Goal: Task Accomplishment & Management: Complete application form

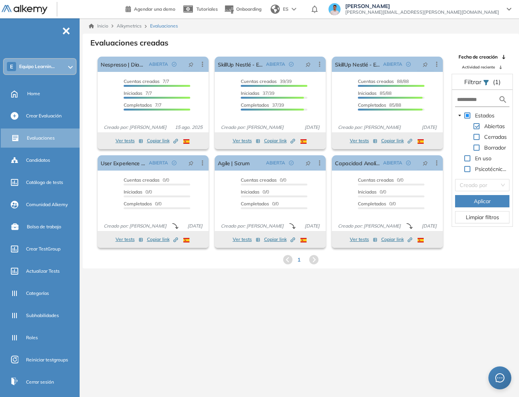
click at [58, 69] on div "E Equipo Learnin..." at bounding box center [40, 66] width 72 height 15
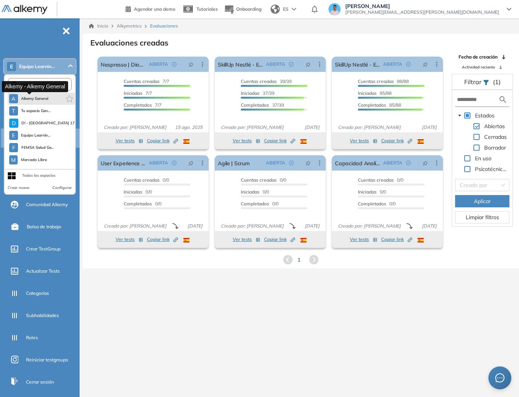
click at [39, 101] on span "Alkemy General" at bounding box center [35, 99] width 28 height 6
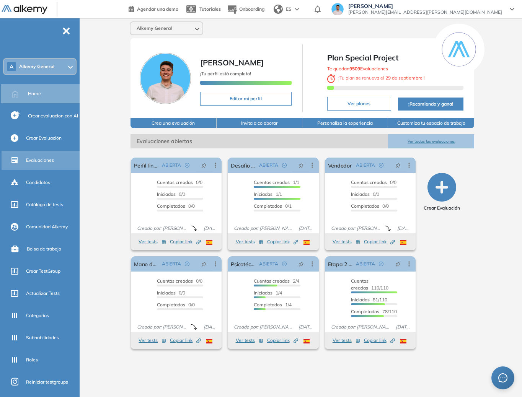
click at [35, 155] on div "Evaluaciones" at bounding box center [52, 160] width 52 height 13
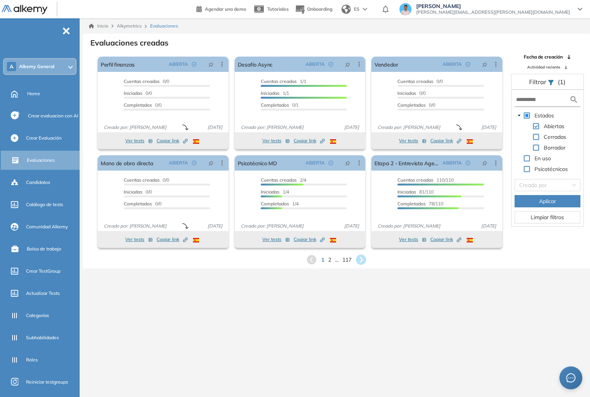
click at [363, 255] on icon at bounding box center [361, 260] width 10 height 10
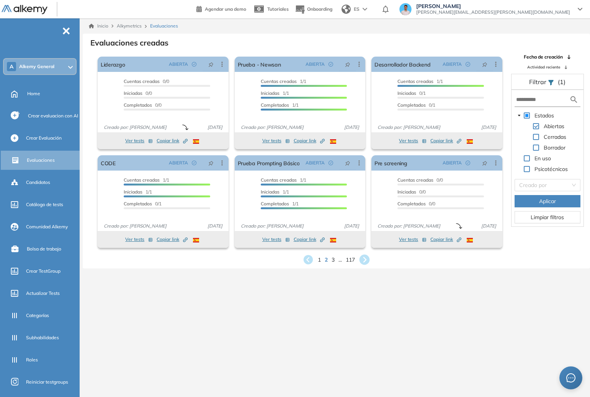
click at [364, 258] on icon at bounding box center [364, 260] width 13 height 13
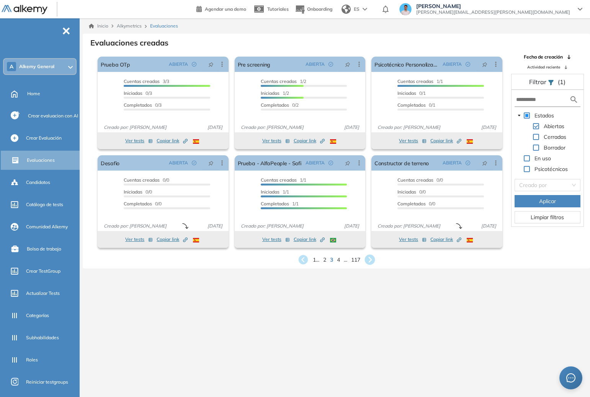
click at [367, 255] on icon at bounding box center [369, 260] width 13 height 13
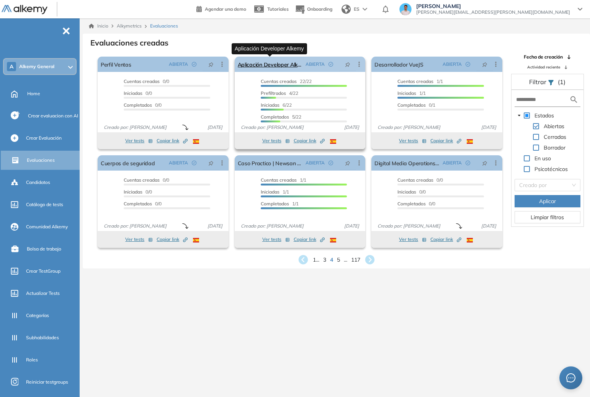
click at [292, 60] on link "Aplicación Developer Alkemy" at bounding box center [270, 64] width 65 height 15
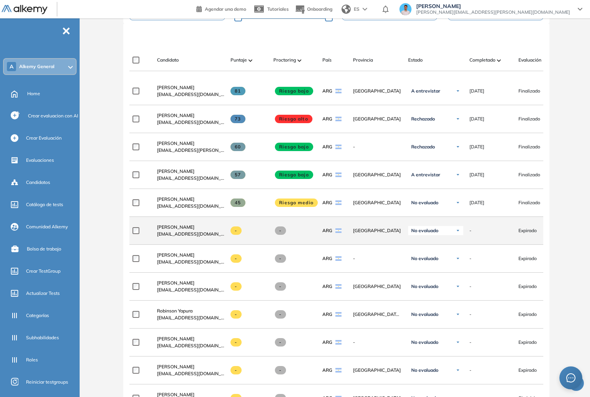
scroll to position [194, 0]
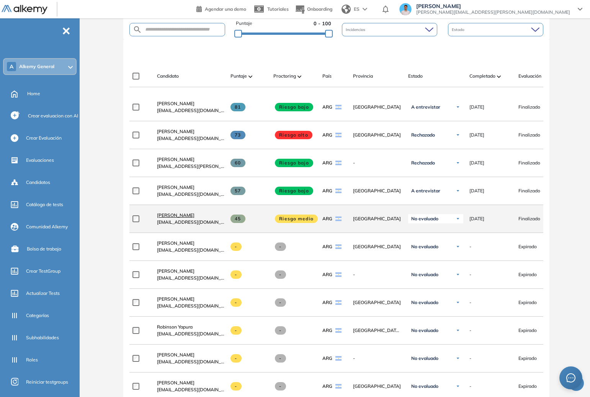
click at [189, 218] on span "[PERSON_NAME]" at bounding box center [176, 215] width 38 height 6
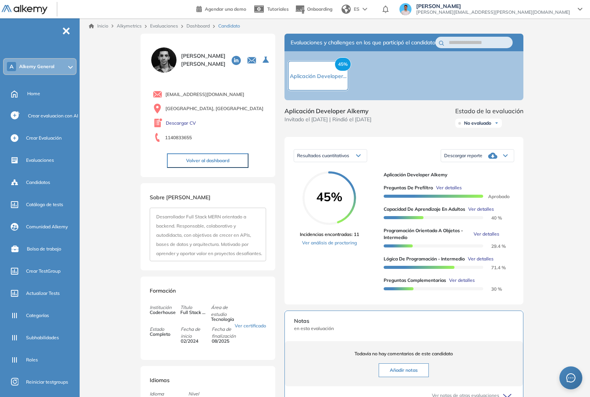
click at [449, 191] on span "Ver detalles" at bounding box center [449, 188] width 26 height 7
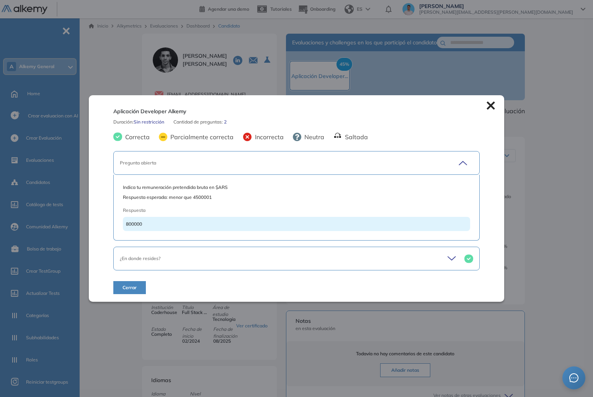
click at [231, 163] on div "Pregunta abierta" at bounding box center [279, 163] width 318 height 7
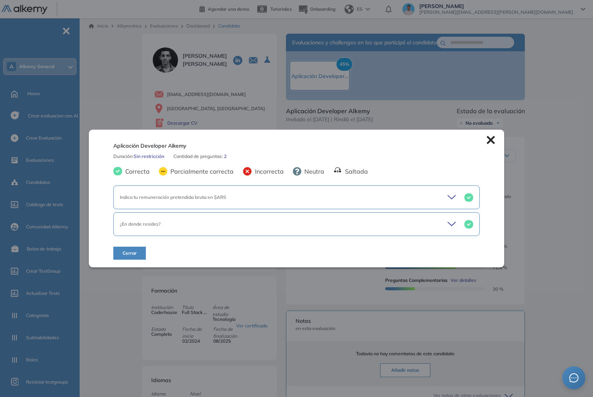
click at [217, 230] on div "¿En donde resides?" at bounding box center [296, 224] width 366 height 24
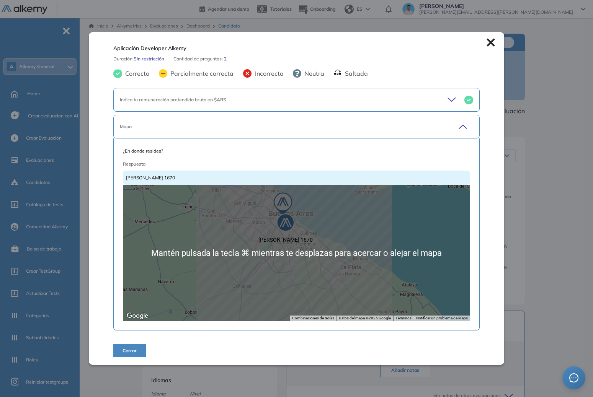
click at [519, 225] on div "Aplicación Developer Alkemy Duración : Sin restricción Cantidad de preguntas: 2…" at bounding box center [338, 280] width 398 height 492
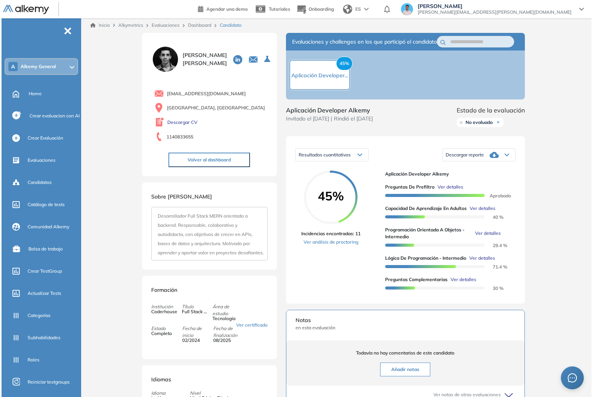
scroll to position [2, 0]
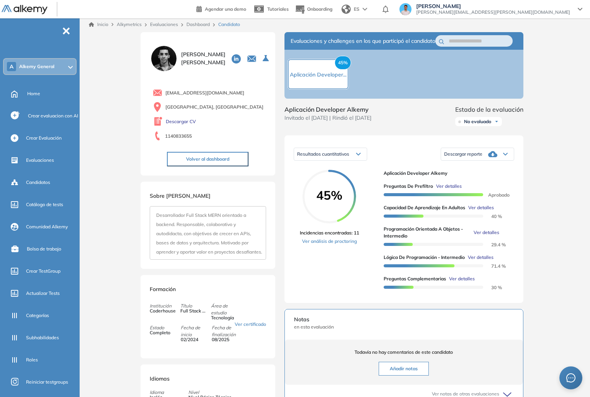
click at [463, 283] on span "Ver detalles" at bounding box center [462, 279] width 26 height 7
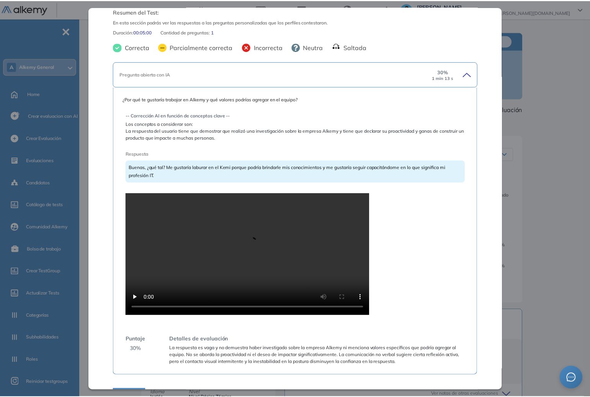
scroll to position [31, 0]
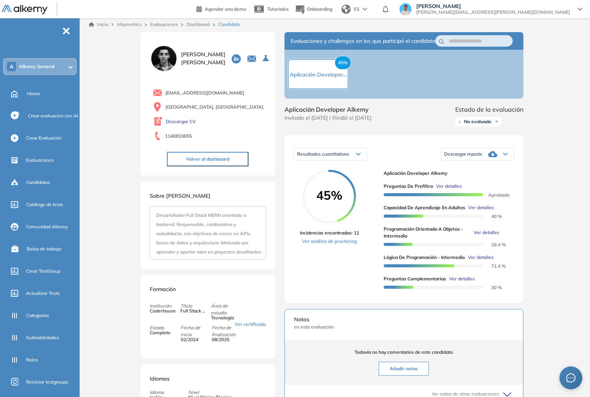
click at [519, 188] on div "Preguntas complementarias Preguntas personalizadas Resumen del Test: En esta se…" at bounding box center [336, 278] width 398 height 492
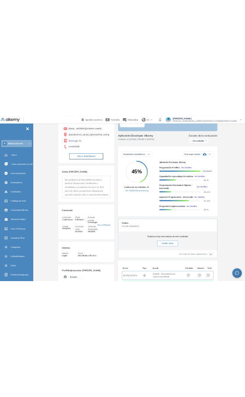
scroll to position [0, 0]
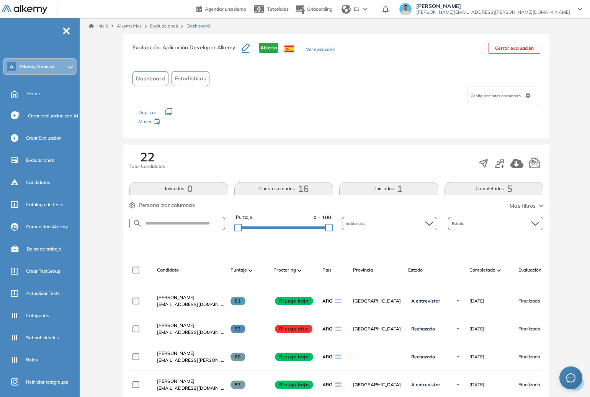
click at [173, 299] on span "[PERSON_NAME]" at bounding box center [176, 298] width 38 height 6
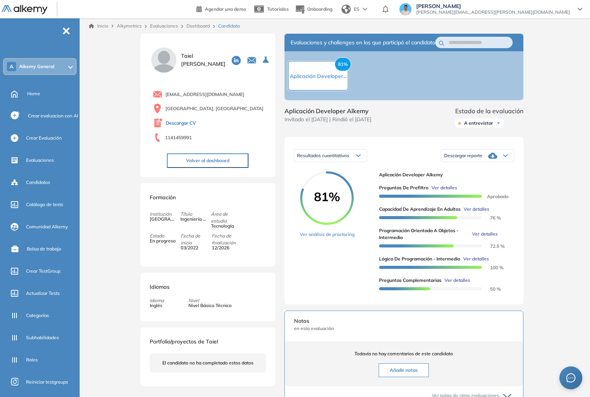
click at [192, 122] on link "Descargar CV" at bounding box center [181, 123] width 30 height 7
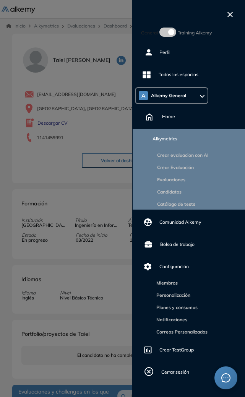
click at [226, 18] on div "General Training Alkemy Perfil Todos los espacios A Alkemy General Home Alkymet…" at bounding box center [188, 198] width 113 height 397
click at [229, 15] on icon "button" at bounding box center [230, 14] width 5 height 5
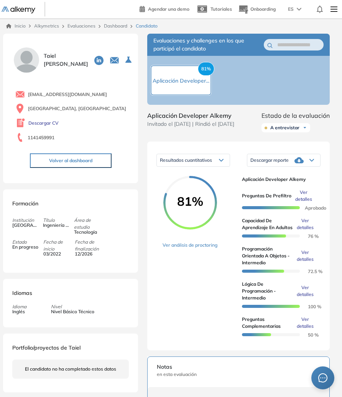
click at [28, 2] on div at bounding box center [28, 9] width 53 height 18
click at [28, 8] on img at bounding box center [19, 10] width 34 height 7
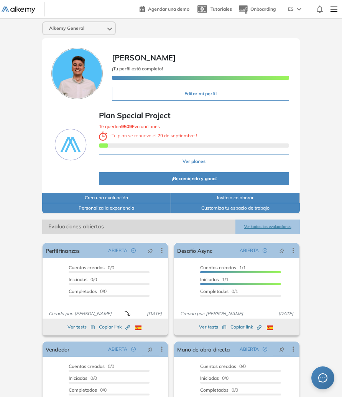
click at [101, 27] on div "Alkemy General" at bounding box center [79, 28] width 72 height 12
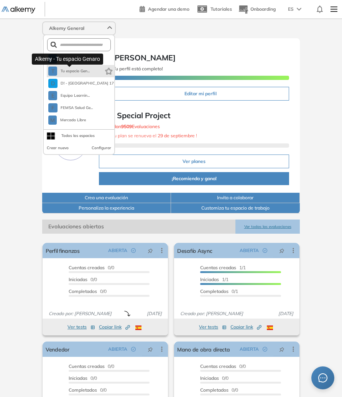
click at [78, 73] on span "Tu espacio Gen..." at bounding box center [74, 71] width 29 height 6
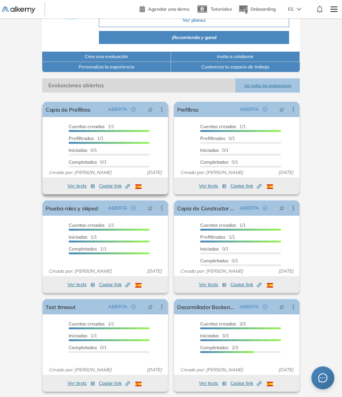
scroll to position [141, 0]
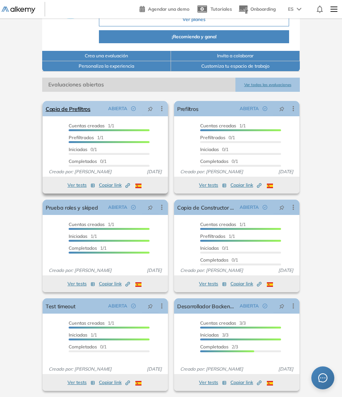
click at [67, 104] on link "Copia de Prefiltros" at bounding box center [68, 108] width 45 height 15
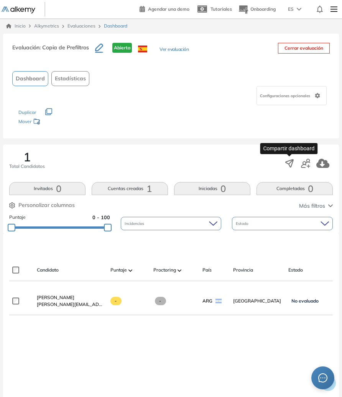
click at [288, 162] on icon "button" at bounding box center [289, 163] width 11 height 11
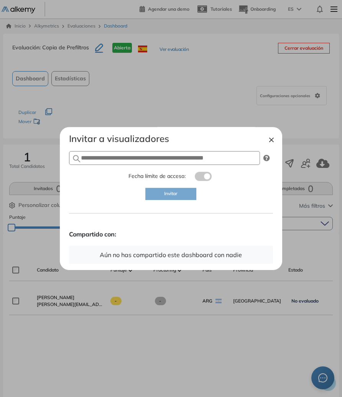
click at [257, 140] on h4 "Invitar a visualizadores" at bounding box center [171, 138] width 204 height 11
click at [268, 140] on button "×" at bounding box center [271, 139] width 6 height 9
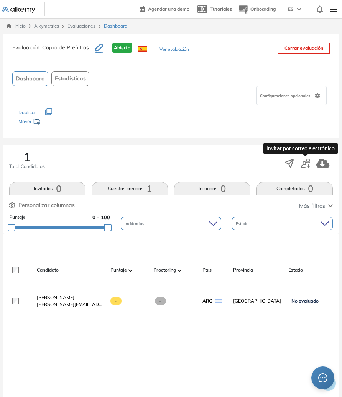
click at [301, 161] on icon "button" at bounding box center [305, 163] width 9 height 9
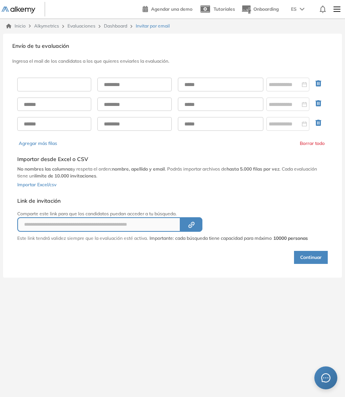
click at [64, 84] on input "text" at bounding box center [54, 85] width 74 height 14
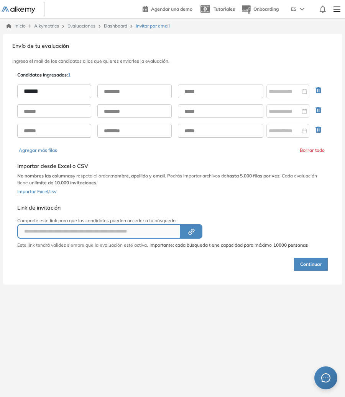
type input "******"
type input "**********"
click at [247, 89] on input "**********" at bounding box center [220, 92] width 85 height 14
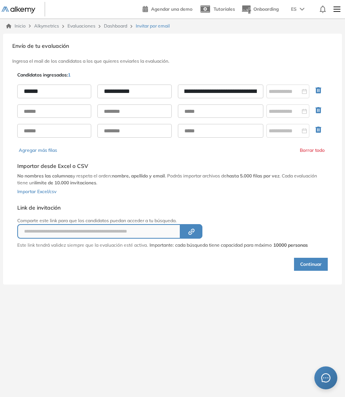
type input "**********"
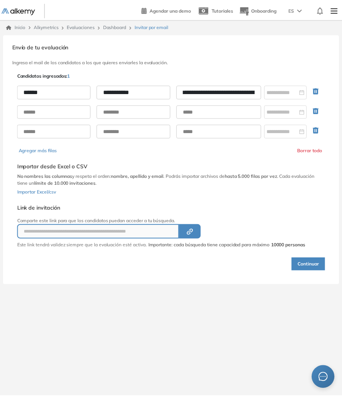
scroll to position [0, 0]
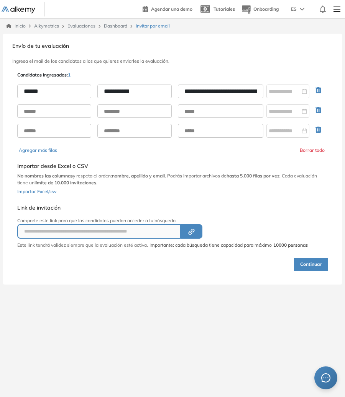
click at [307, 261] on button "Continuar" at bounding box center [311, 264] width 34 height 13
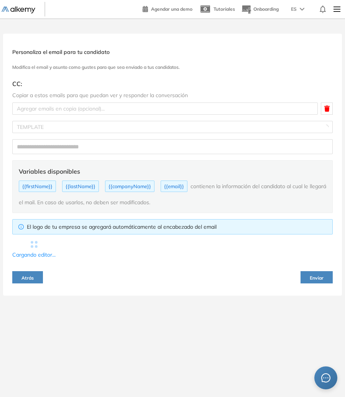
type input "**********"
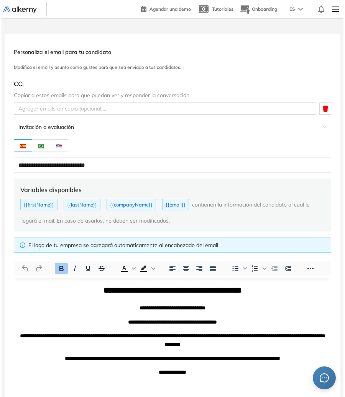
scroll to position [52, 0]
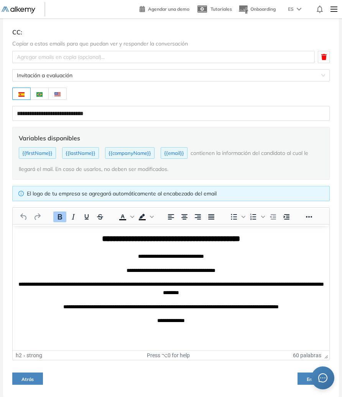
click at [149, 267] on p "**********" at bounding box center [170, 270] width 309 height 8
click at [149, 266] on p "**********" at bounding box center [170, 270] width 309 height 8
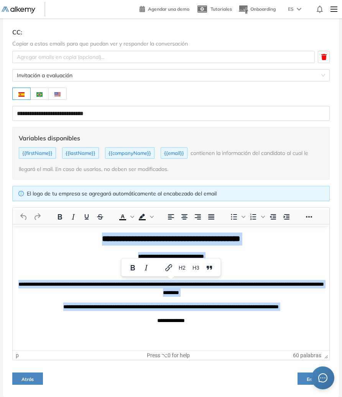
drag, startPoint x: 199, startPoint y: 314, endPoint x: 59, endPoint y: 231, distance: 162.7
click at [59, 231] on html "**********" at bounding box center [171, 278] width 316 height 104
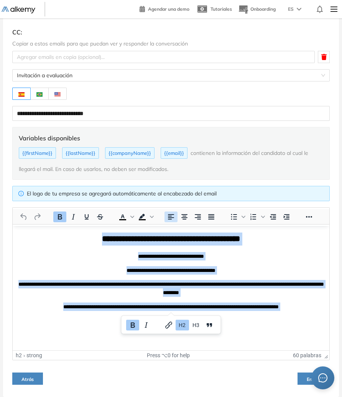
click at [171, 218] on icon "Alinear a la izquierda" at bounding box center [170, 216] width 9 height 9
click at [311, 221] on icon "Reveal or hide additional toolbar items" at bounding box center [308, 216] width 9 height 9
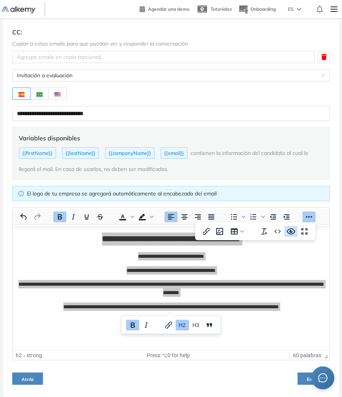
click at [294, 229] on icon "Previsualizar" at bounding box center [290, 231] width 9 height 9
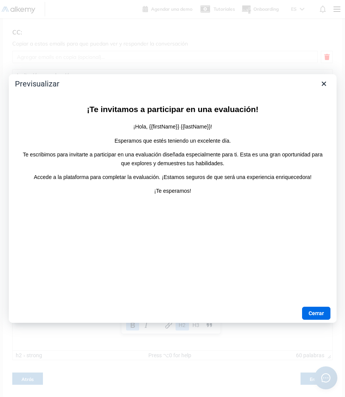
scroll to position [0, 0]
click at [325, 83] on icon "Cerrar" at bounding box center [323, 83] width 9 height 9
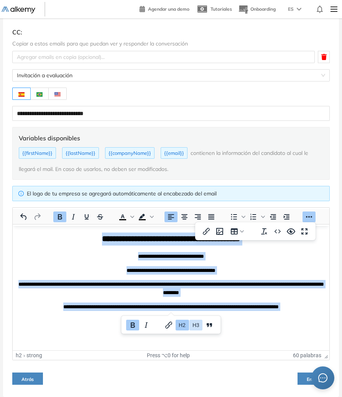
click at [191, 330] on button "H3" at bounding box center [195, 325] width 13 height 11
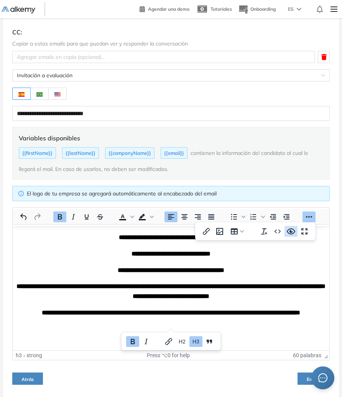
click at [294, 230] on icon "Previsualizar" at bounding box center [290, 232] width 8 height 6
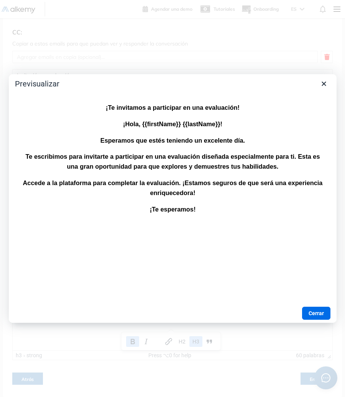
click at [126, 59] on div at bounding box center [172, 198] width 345 height 397
click at [314, 306] on div "Cerrar" at bounding box center [172, 313] width 327 height 19
click at [314, 310] on button "Cerrar" at bounding box center [316, 313] width 28 height 13
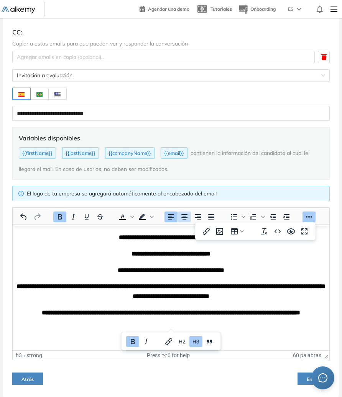
click at [180, 217] on icon "Alinear al centro" at bounding box center [184, 216] width 9 height 9
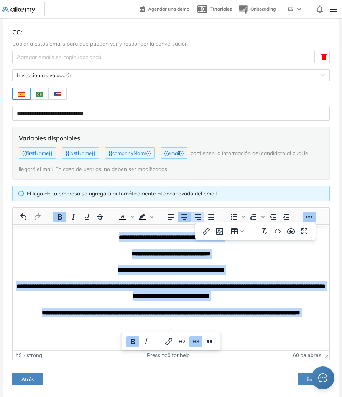
click at [195, 215] on icon "Alinear a la derecha" at bounding box center [197, 216] width 6 height 5
click at [204, 215] on button "Justificar" at bounding box center [210, 217] width 13 height 11
click at [193, 219] on icon "Alinear a la derecha" at bounding box center [197, 216] width 9 height 9
click at [174, 218] on icon "Alinear a la izquierda" at bounding box center [170, 216] width 9 height 9
click at [302, 230] on icon "Pantalla completa" at bounding box center [304, 232] width 6 height 6
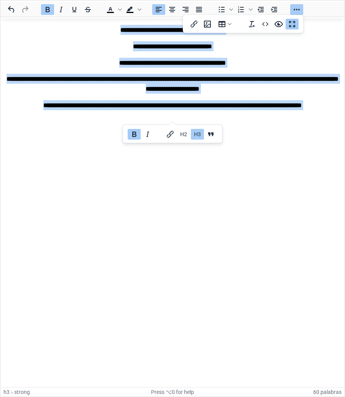
click at [289, 26] on icon "Pantalla completa" at bounding box center [292, 24] width 6 height 6
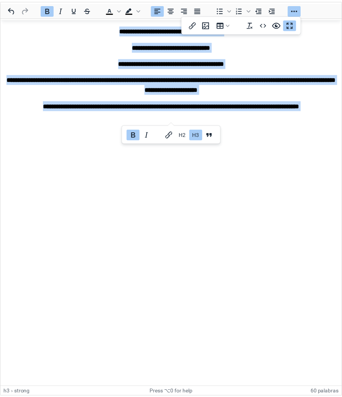
scroll to position [52, 0]
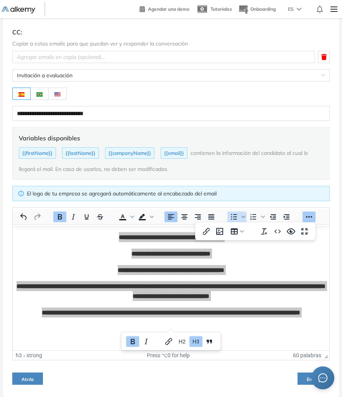
click at [232, 213] on icon "Lista de viñetas" at bounding box center [233, 216] width 9 height 9
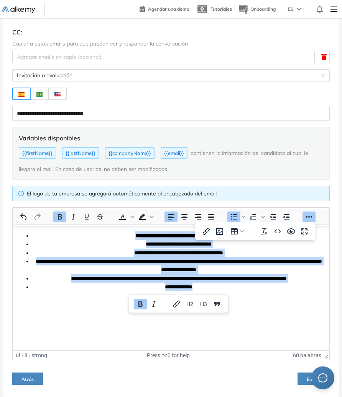
click at [170, 218] on icon "Alinear a la izquierda" at bounding box center [170, 216] width 9 height 9
click at [184, 216] on icon "Alinear al centro" at bounding box center [184, 216] width 9 height 9
click at [196, 216] on icon "Alinear a la derecha" at bounding box center [197, 216] width 9 height 9
click at [205, 214] on button "Justificar" at bounding box center [210, 217] width 13 height 11
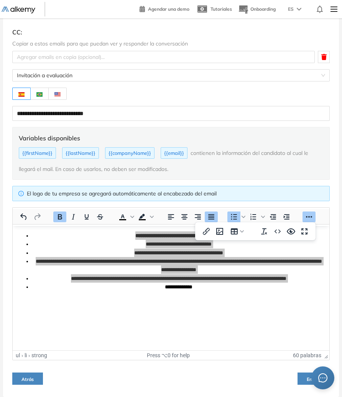
click at [163, 214] on div at bounding box center [191, 216] width 63 height 15
click at [53, 212] on button "Negrita" at bounding box center [59, 217] width 13 height 11
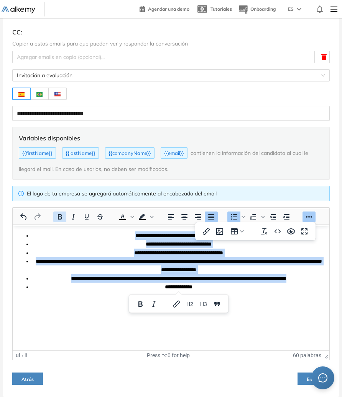
click at [58, 215] on icon "Negrita" at bounding box center [60, 216] width 4 height 5
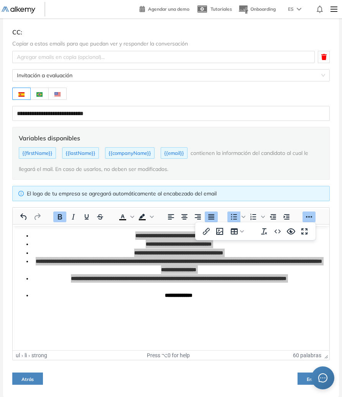
click at [37, 379] on button "Atrás" at bounding box center [27, 379] width 31 height 12
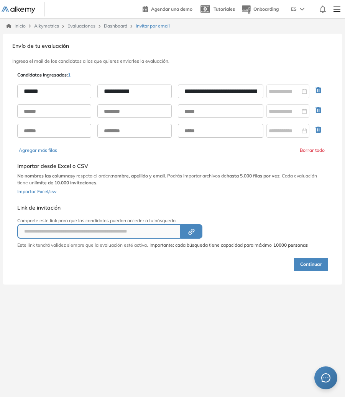
click at [14, 5] on link at bounding box center [23, 9] width 43 height 9
